Goal: Task Accomplishment & Management: Complete application form

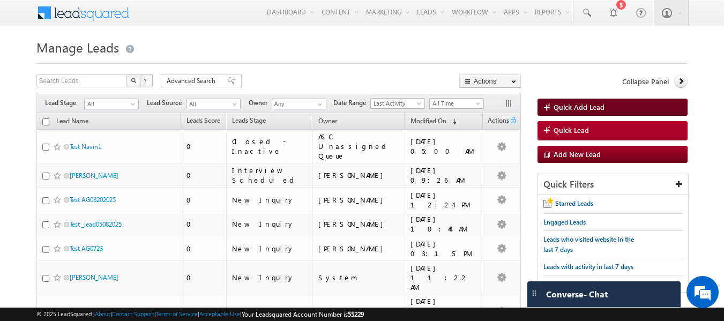
click at [551, 112] on span at bounding box center [549, 108] width 10 height 11
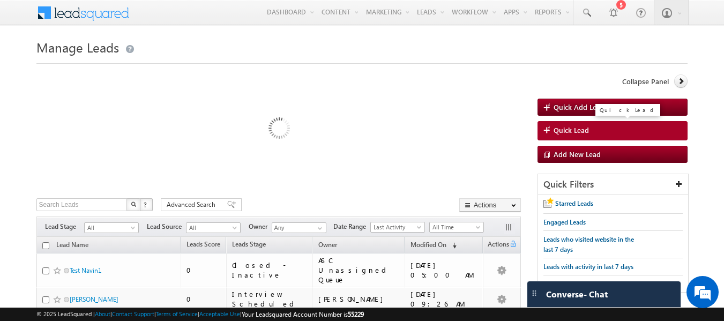
click at [549, 124] on link "Quick Lead" at bounding box center [613, 130] width 151 height 19
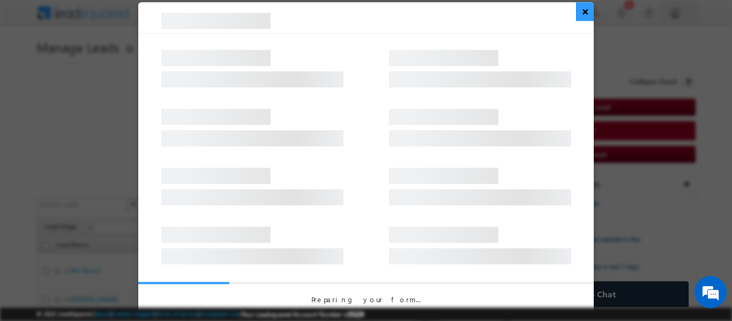
click at [591, 13] on button "×" at bounding box center [585, 11] width 18 height 19
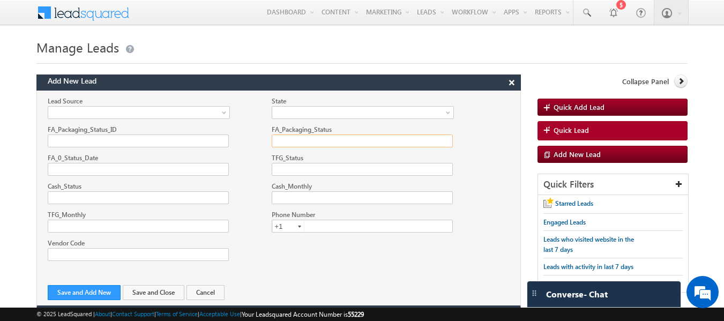
click at [335, 144] on input "FA_Packaging_Status" at bounding box center [362, 141] width 181 height 13
click at [333, 192] on input "Cash_Monthly" at bounding box center [362, 197] width 181 height 13
click at [348, 221] on input "text" at bounding box center [363, 226] width 182 height 13
click at [560, 131] on span "Quick Lead" at bounding box center [571, 130] width 35 height 10
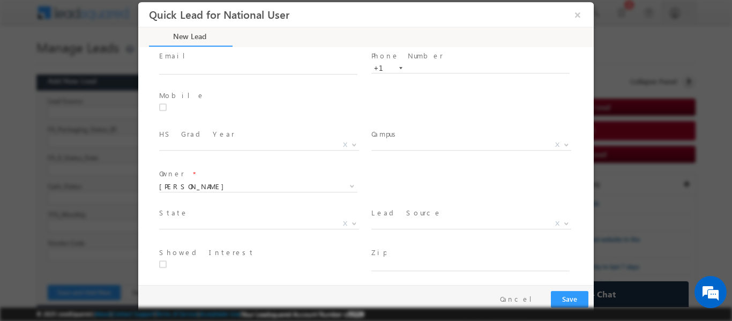
scroll to position [72, 0]
click at [344, 181] on link at bounding box center [350, 182] width 13 height 11
click at [348, 181] on span at bounding box center [352, 182] width 9 height 9
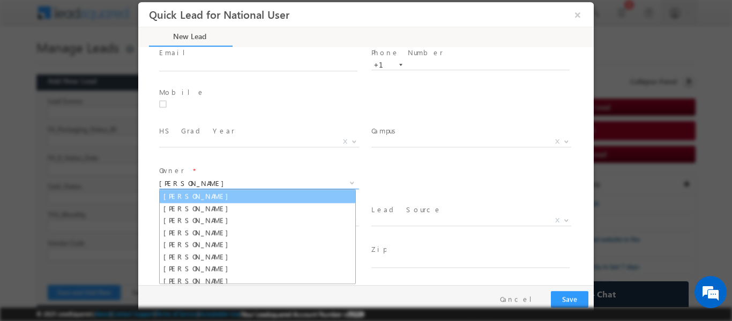
click at [280, 192] on link "Aaron White" at bounding box center [257, 196] width 197 height 14
type input "Aaron White"
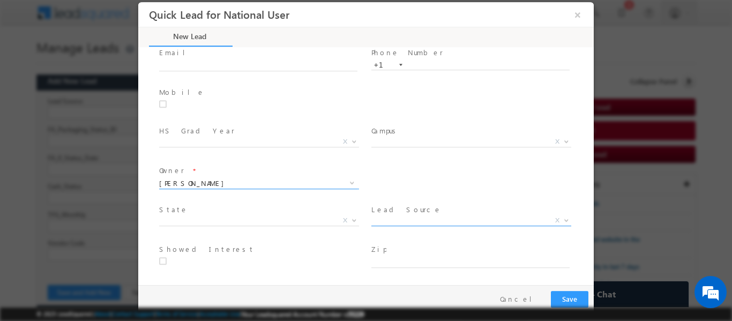
click at [561, 216] on span at bounding box center [565, 220] width 11 height 14
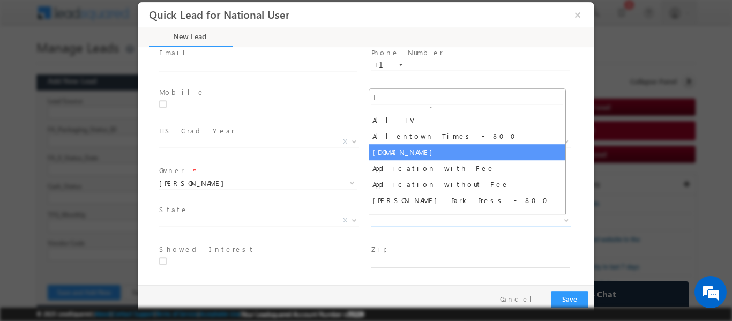
scroll to position [0, 0]
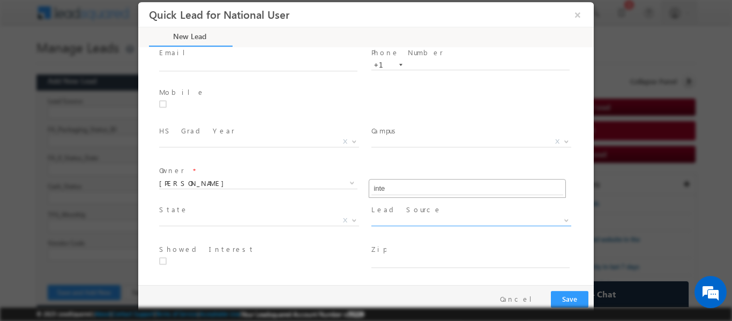
type input "inter"
click at [576, 171] on div "Interested Program * X Owner * Ali Safeer Ali Safeer Aaron White AbdulGhaffar R…" at bounding box center [375, 182] width 437 height 40
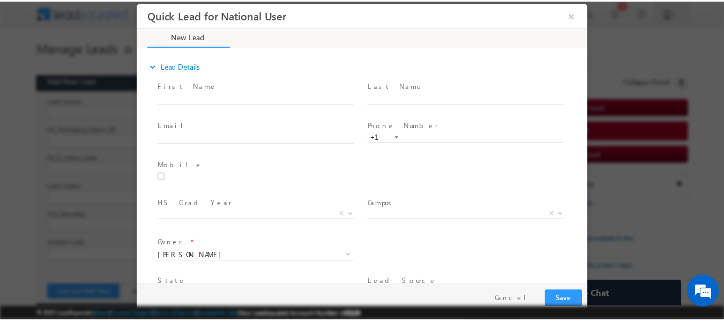
scroll to position [72, 0]
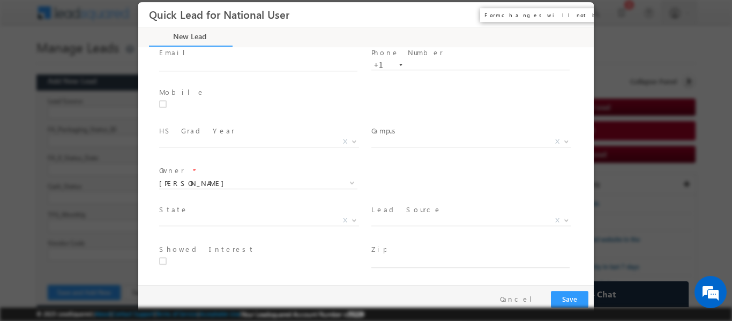
click at [580, 11] on button "×" at bounding box center [578, 14] width 18 height 20
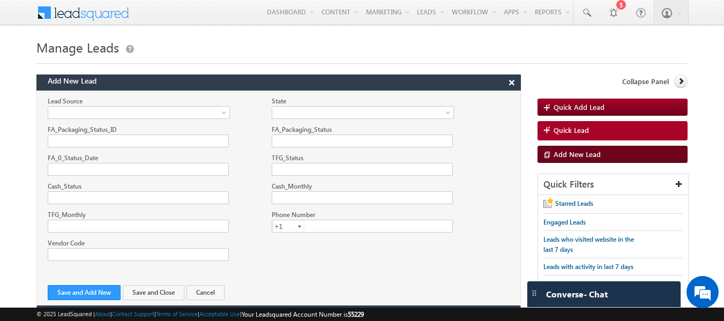
click at [578, 150] on span "Add New Lead" at bounding box center [577, 154] width 47 height 9
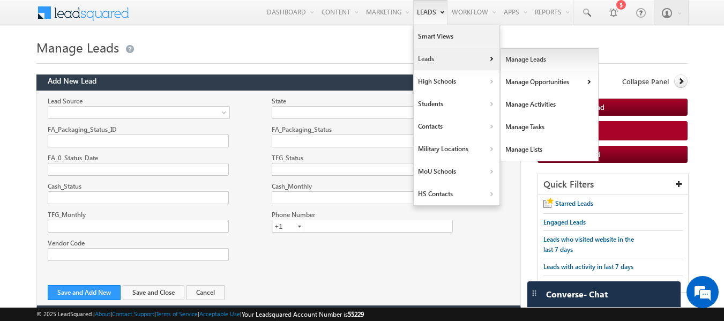
click at [518, 58] on link "Manage Leads" at bounding box center [550, 59] width 98 height 23
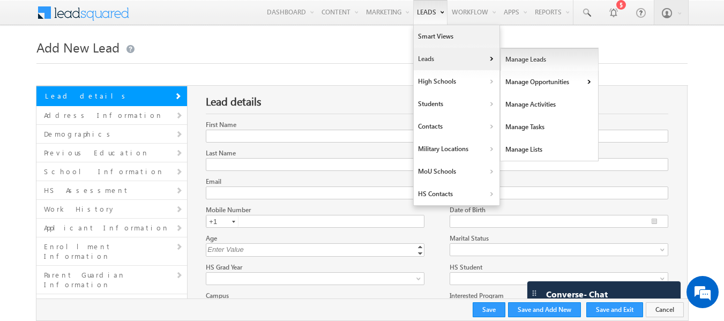
click at [527, 55] on link "Manage Leads" at bounding box center [550, 59] width 98 height 23
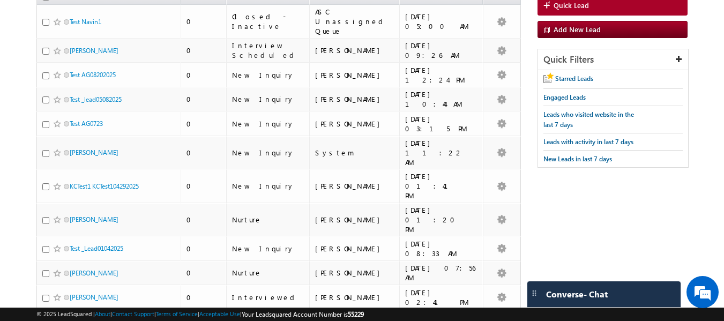
scroll to position [54, 0]
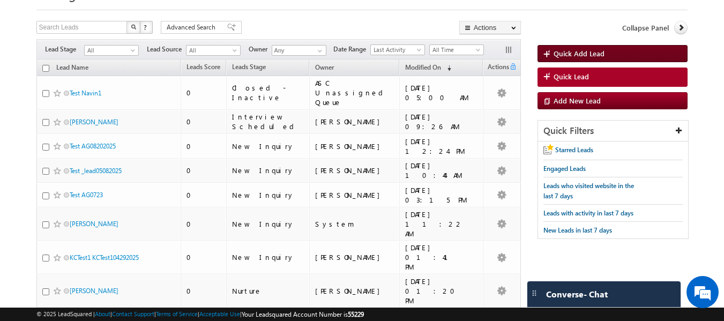
click at [557, 58] on link "Quick Add Lead" at bounding box center [613, 53] width 151 height 17
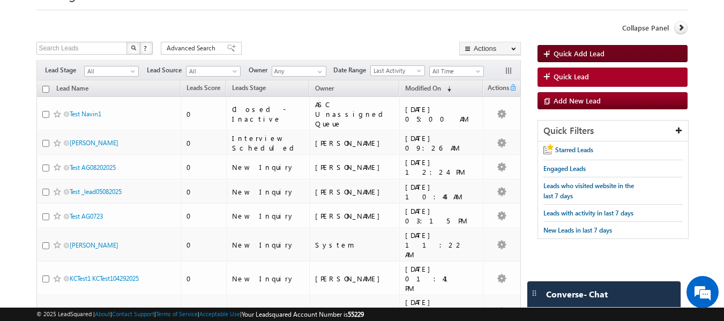
scroll to position [0, 0]
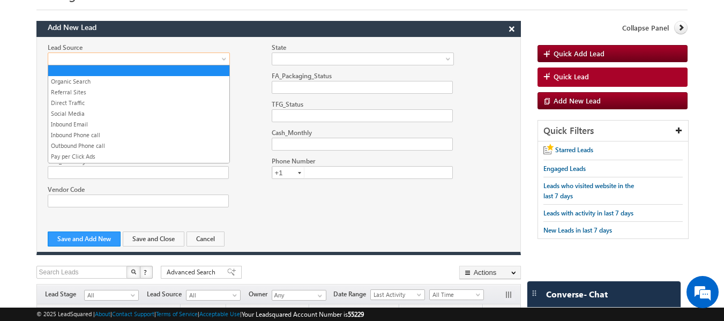
click at [195, 56] on span at bounding box center [136, 59] width 176 height 10
click at [267, 81] on div "FA_Packaging_Status" at bounding box center [362, 82] width 202 height 23
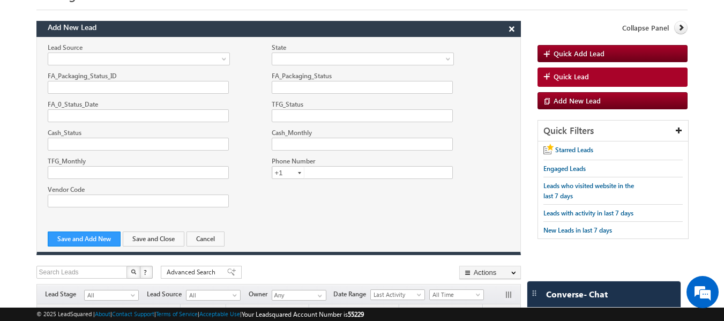
click at [217, 129] on div "Cash_Status" at bounding box center [139, 133] width 182 height 10
click at [579, 49] on span "Quick Add Lead" at bounding box center [579, 53] width 51 height 9
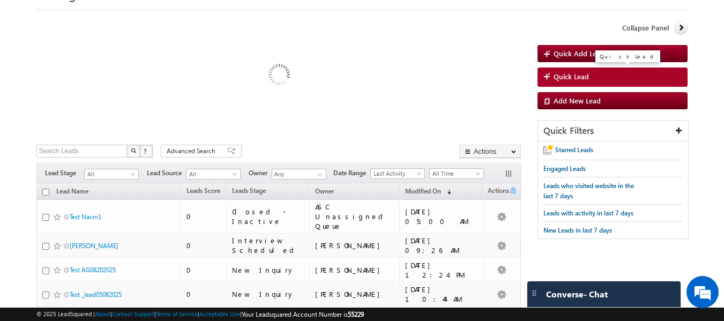
click at [579, 71] on link "Quick Lead" at bounding box center [613, 77] width 151 height 19
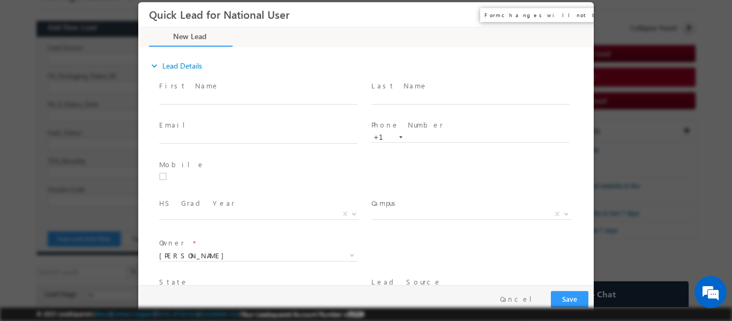
click at [585, 14] on button "×" at bounding box center [578, 14] width 18 height 20
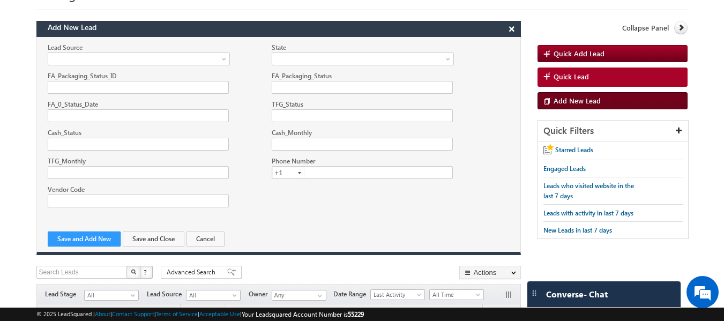
click at [579, 99] on span "Add New Lead" at bounding box center [577, 100] width 47 height 9
click at [314, 99] on div "TFG_Status" at bounding box center [363, 104] width 182 height 10
click at [314, 109] on input "TFG_Status" at bounding box center [362, 115] width 181 height 13
click at [236, 58] on div "Lead Source Organic Search Referral Sites Direct Traffic Social Media Inbound E…" at bounding box center [138, 53] width 202 height 23
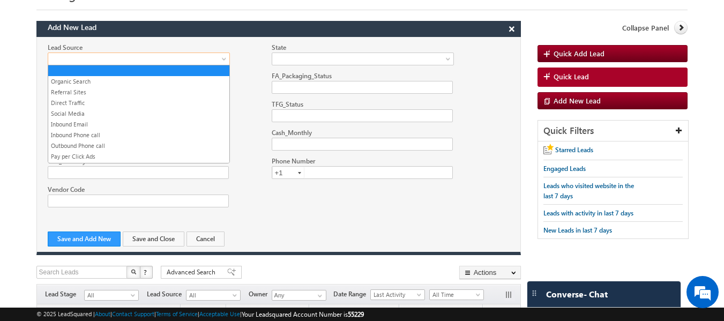
click at [210, 61] on span at bounding box center [136, 59] width 176 height 10
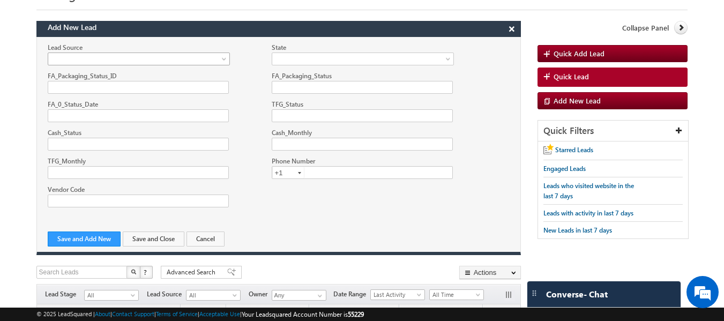
click at [210, 61] on span at bounding box center [136, 59] width 176 height 10
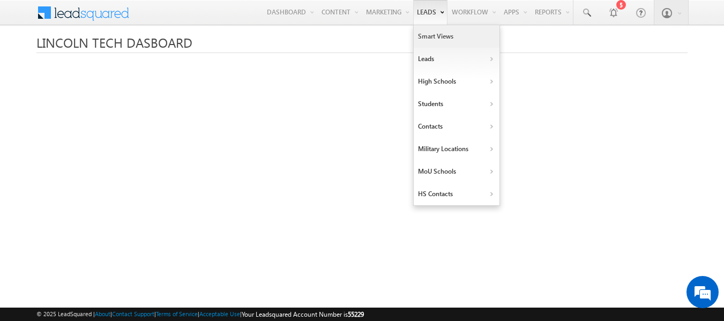
click at [434, 41] on link "Smart Views" at bounding box center [457, 36] width 86 height 23
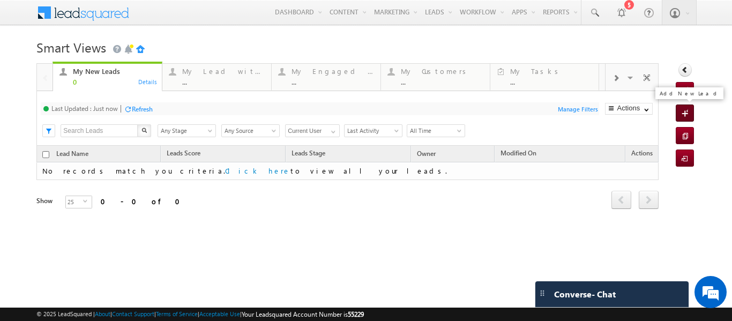
click at [682, 113] on span at bounding box center [687, 114] width 10 height 11
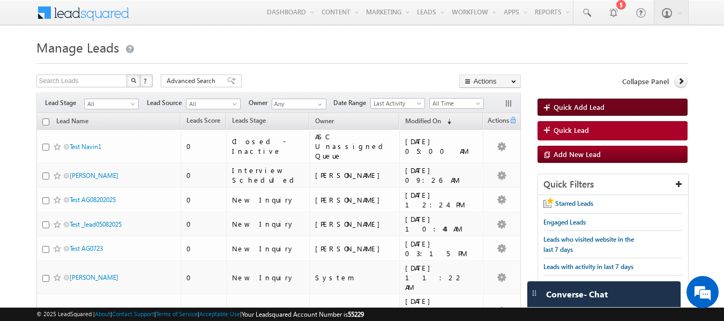
click at [575, 101] on link "Quick Add Lead" at bounding box center [613, 107] width 151 height 17
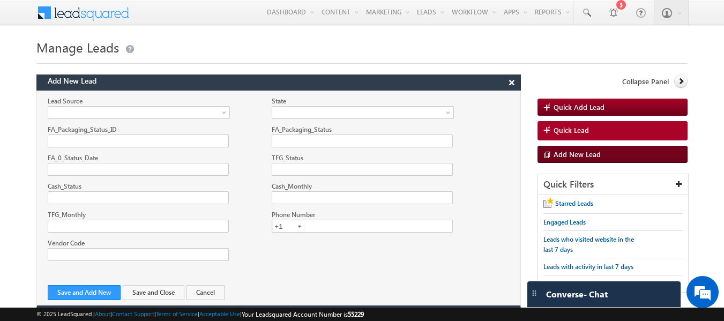
click at [583, 150] on span "Add New Lead" at bounding box center [577, 154] width 47 height 9
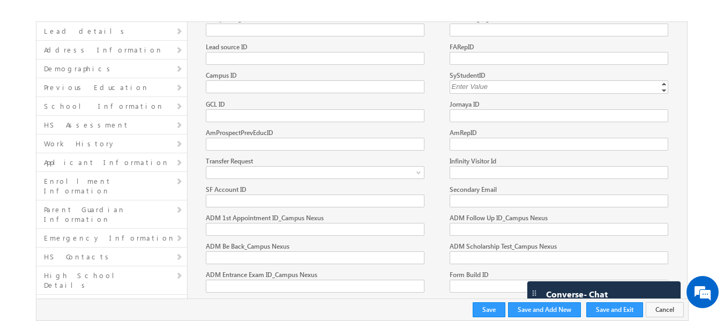
scroll to position [4450, 0]
